Goal: Find specific page/section: Find specific page/section

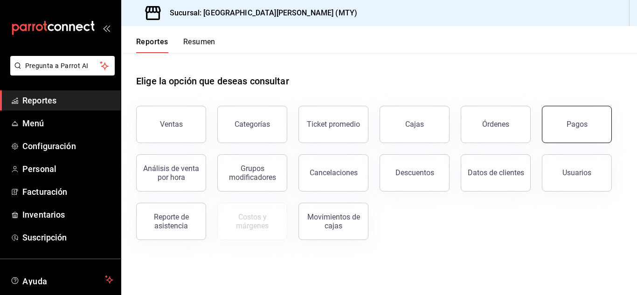
click at [561, 131] on button "Pagos" at bounding box center [577, 124] width 70 height 37
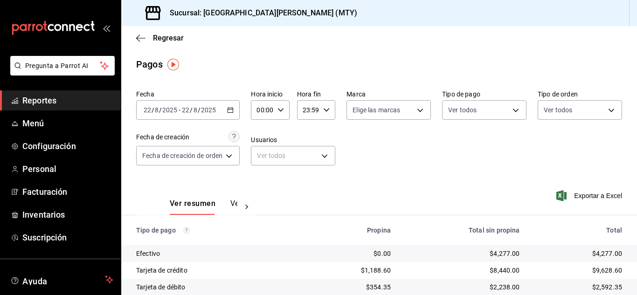
scroll to position [49, 0]
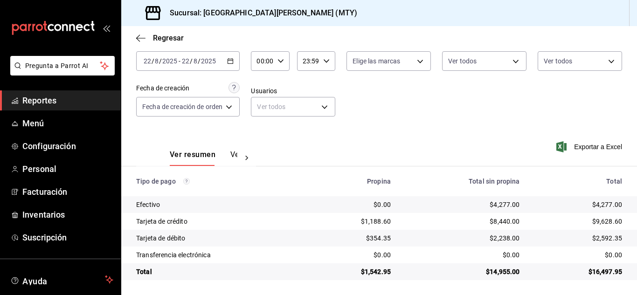
click at [70, 105] on span "Reportes" at bounding box center [67, 100] width 91 height 13
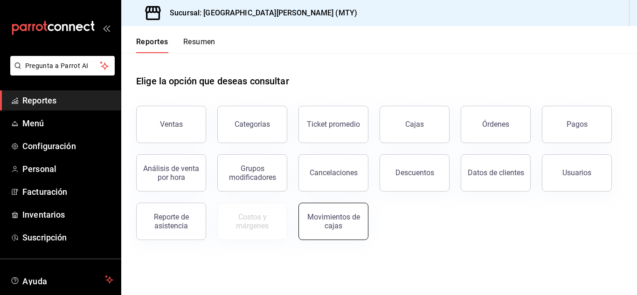
click at [328, 228] on div "Movimientos de cajas" at bounding box center [334, 222] width 58 height 18
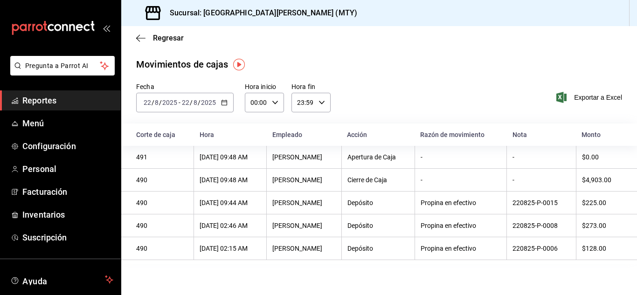
click at [47, 95] on span "Reportes" at bounding box center [67, 100] width 91 height 13
